Goal: Navigation & Orientation: Go to known website

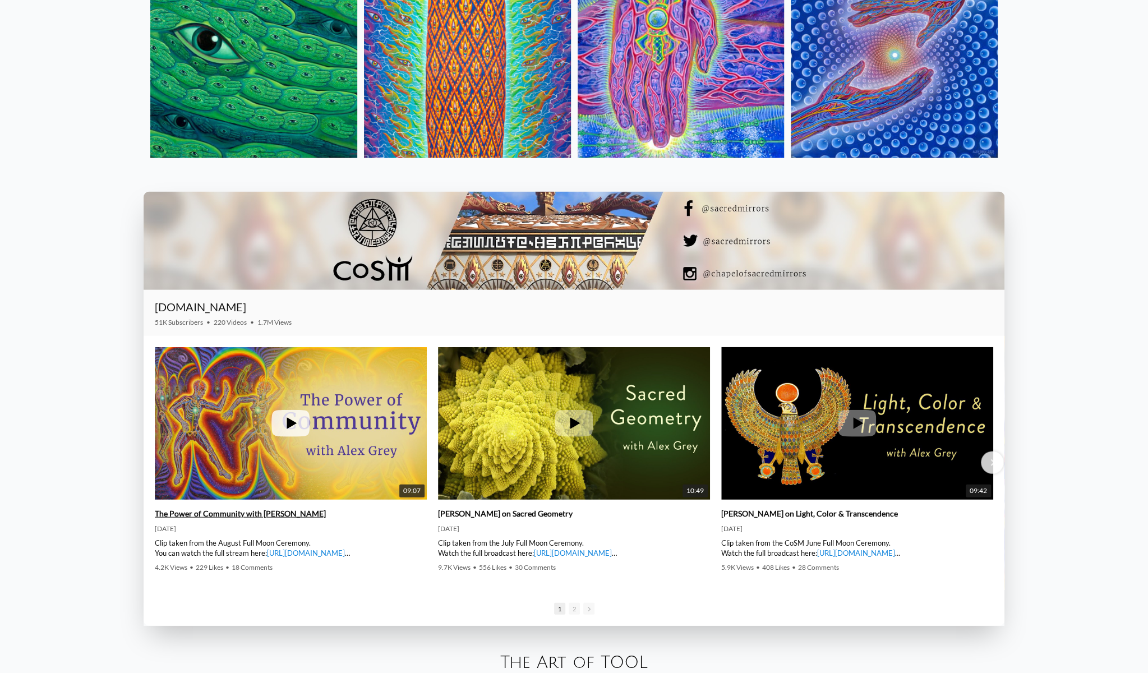
scroll to position [1795, 0]
